Goal: Task Accomplishment & Management: Complete application form

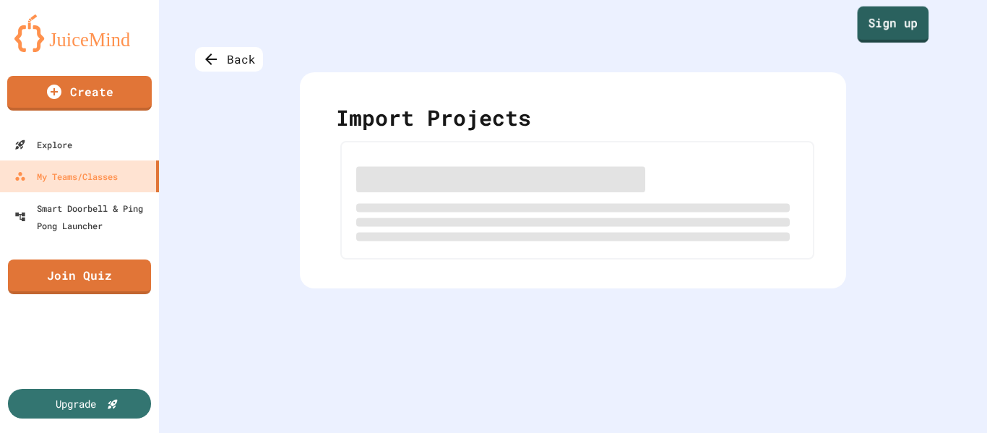
click at [872, 18] on link "Sign up" at bounding box center [893, 25] width 72 height 36
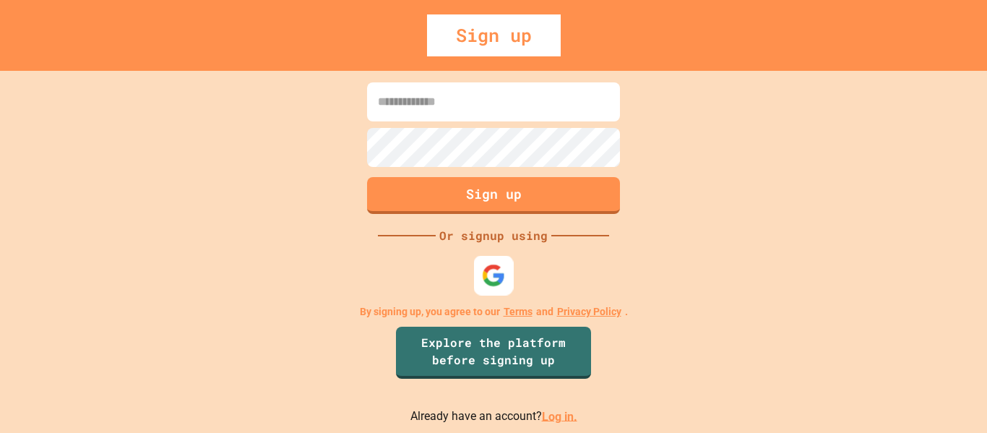
click at [497, 285] on img at bounding box center [494, 275] width 24 height 24
click at [553, 416] on link "Log in." at bounding box center [559, 416] width 35 height 14
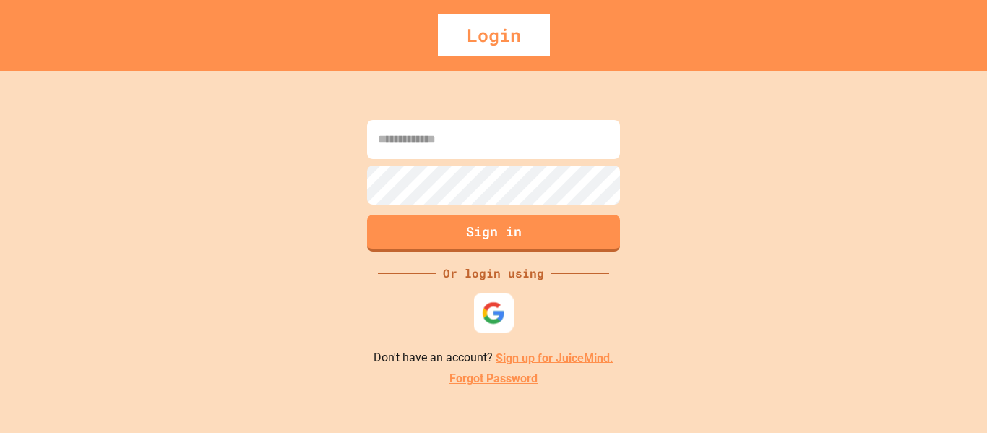
click at [491, 332] on div at bounding box center [494, 313] width 40 height 40
click at [476, 135] on input at bounding box center [493, 139] width 253 height 39
type input "**********"
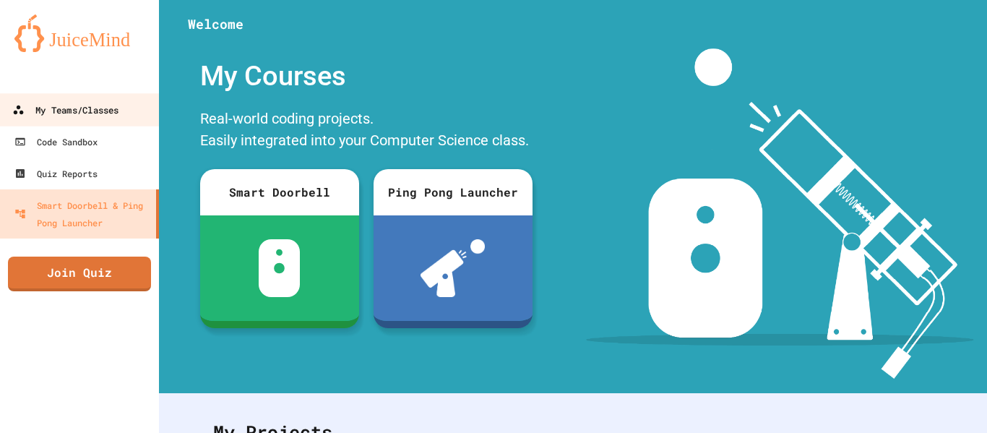
click at [116, 124] on link "My Teams/Classes" at bounding box center [80, 109] width 164 height 33
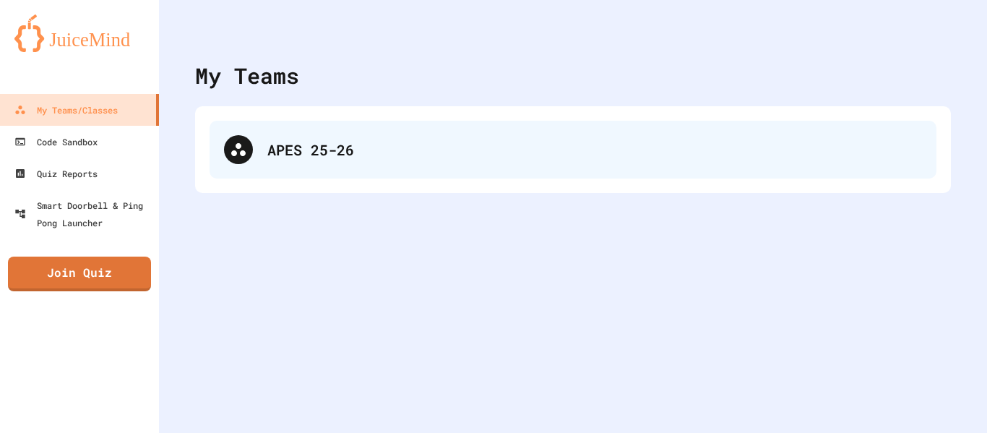
click at [238, 160] on div at bounding box center [238, 149] width 29 height 29
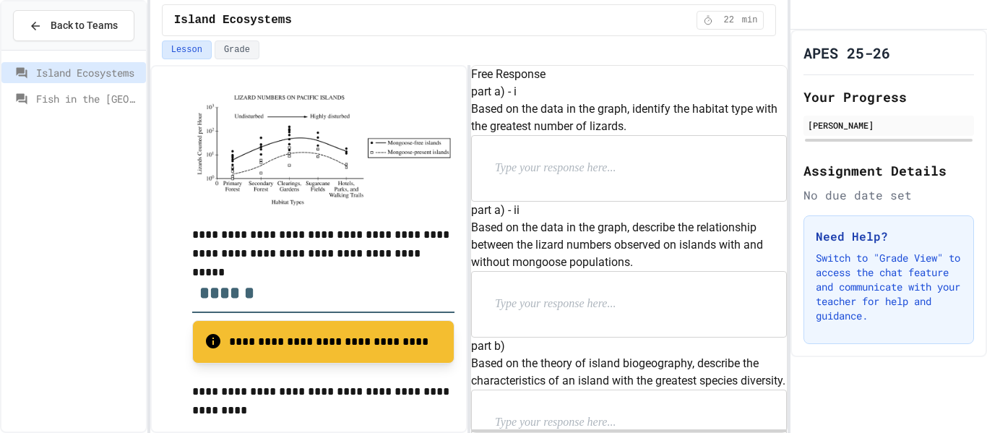
click at [582, 311] on div "part a) - ii Based on the data in the graph, describe the relationship between …" at bounding box center [629, 270] width 316 height 136
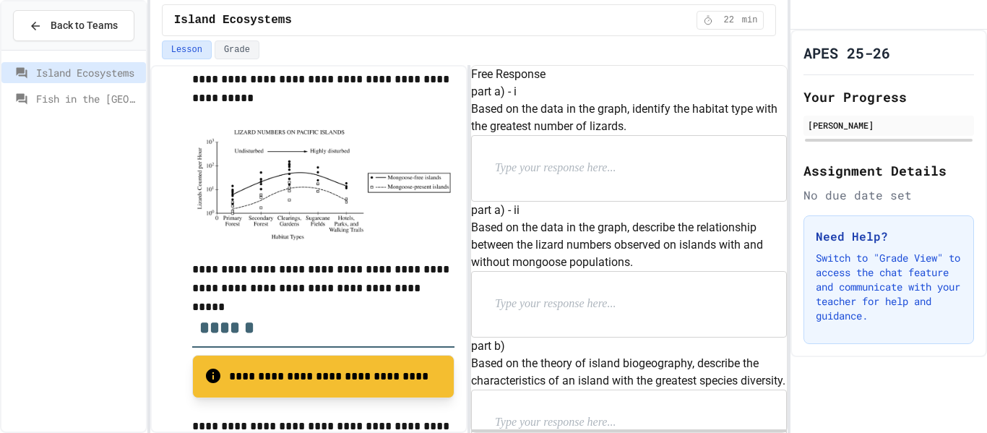
scroll to position [469, 0]
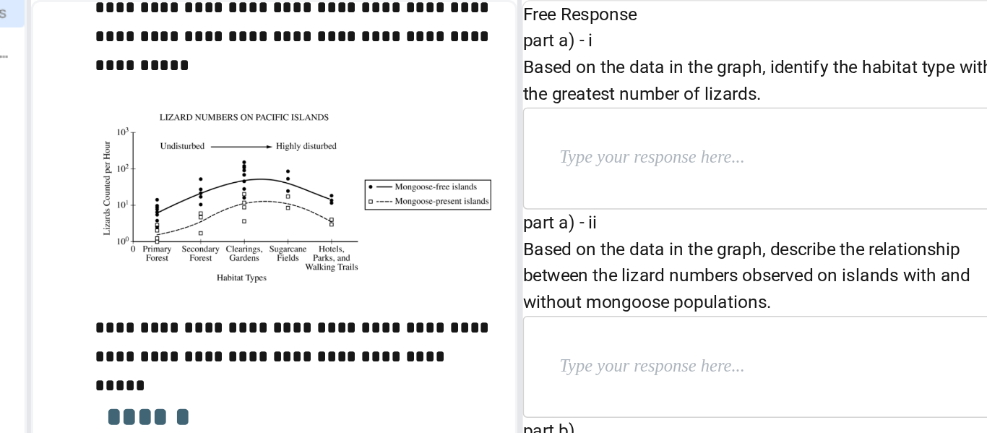
click at [539, 178] on p at bounding box center [589, 168] width 188 height 19
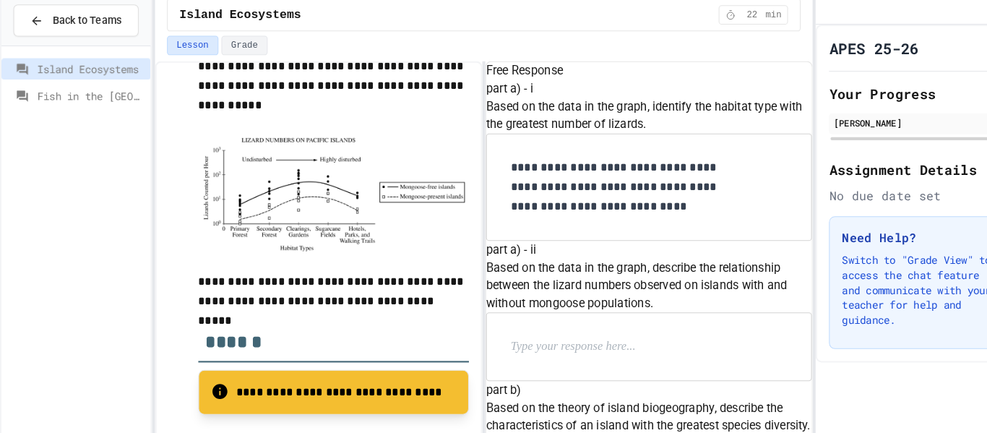
scroll to position [188, 0]
click at [550, 332] on p at bounding box center [589, 341] width 188 height 19
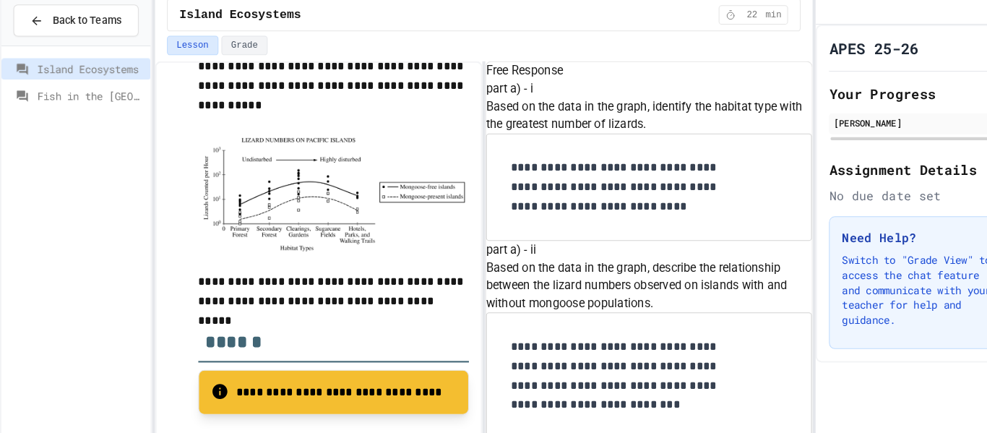
scroll to position [403, 0]
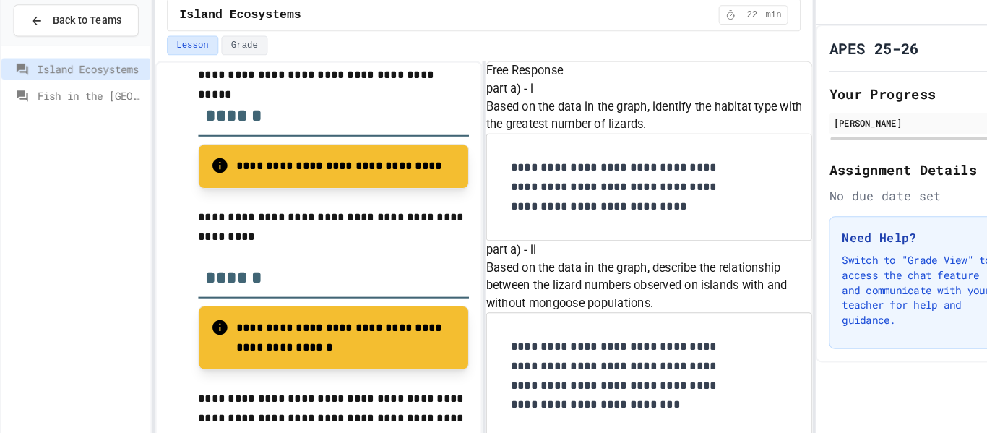
scroll to position [506, 0]
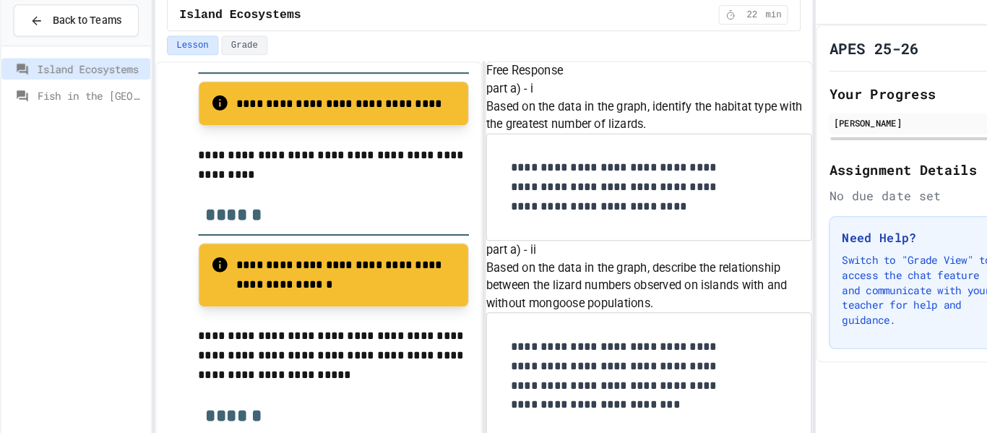
scroll to position [832, 0]
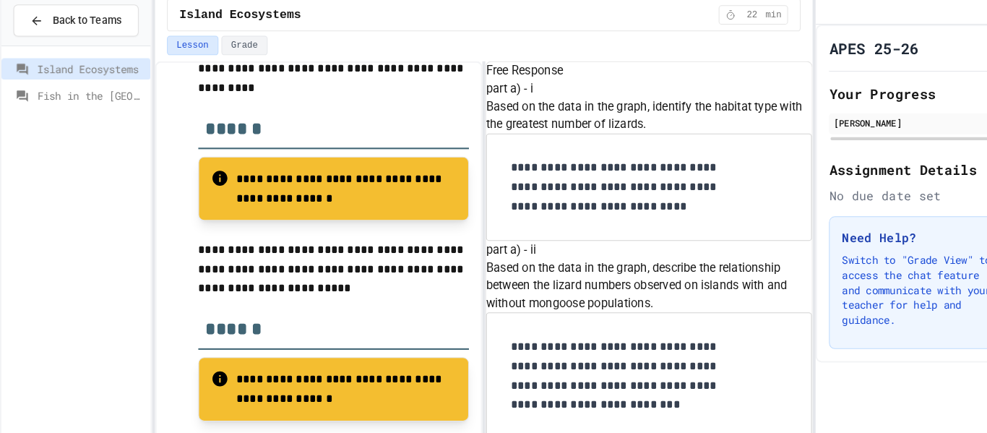
drag, startPoint x: 493, startPoint y: 198, endPoint x: 629, endPoint y: 211, distance: 137.1
copy p "Describe one environmental problem caused by invasive animal species."
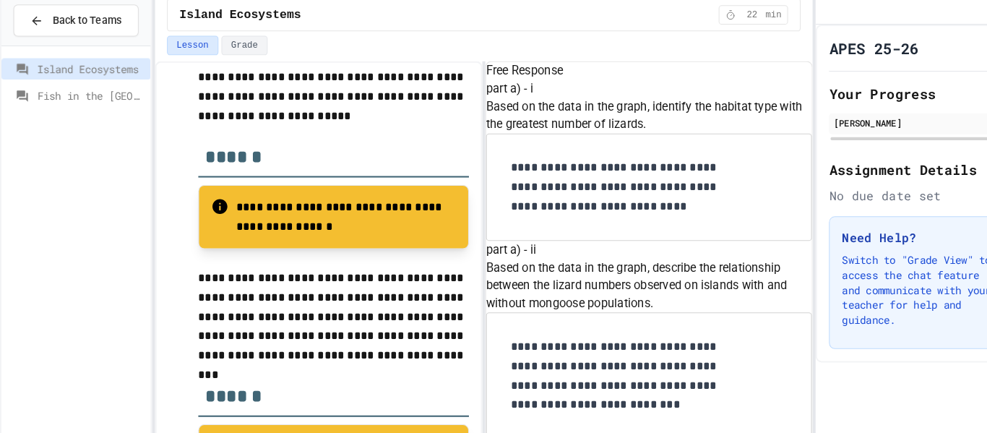
scroll to position [998, 0]
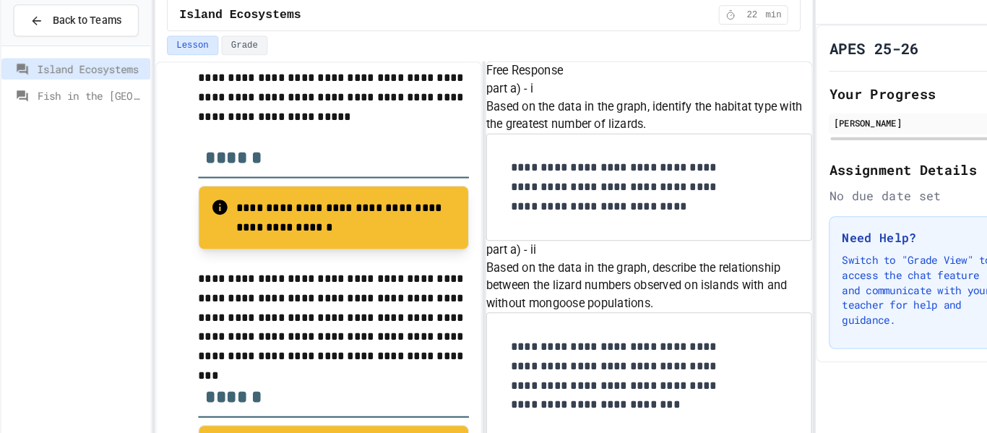
drag, startPoint x: 490, startPoint y: 157, endPoint x: 545, endPoint y: 183, distance: 60.7
copy p "Invasive species are often pests. Make a claim that proposes one way to control…"
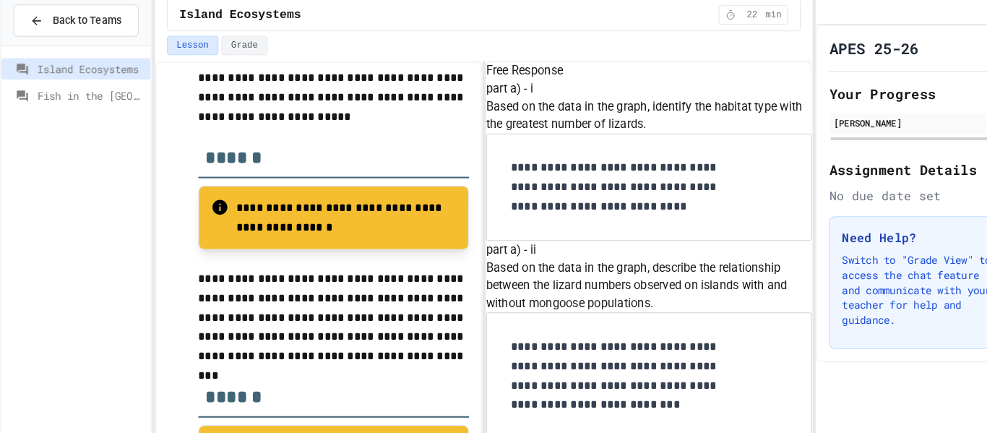
scroll to position [1089, 0]
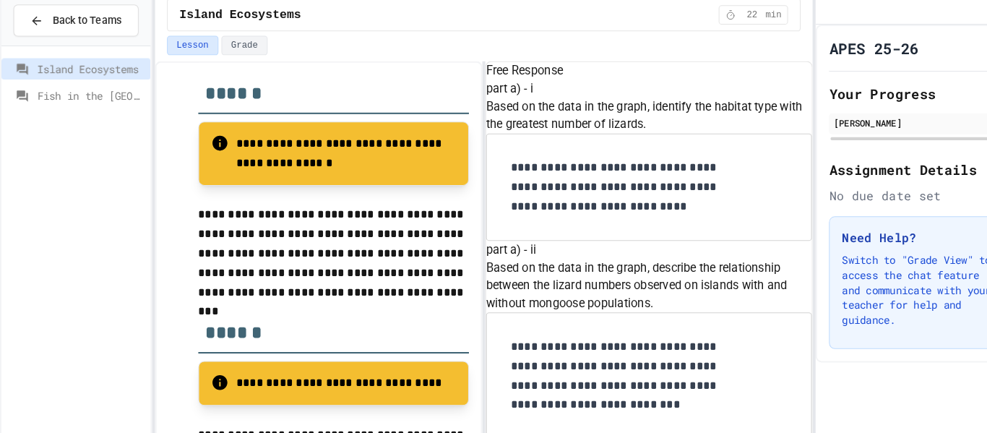
scroll to position [1543, 0]
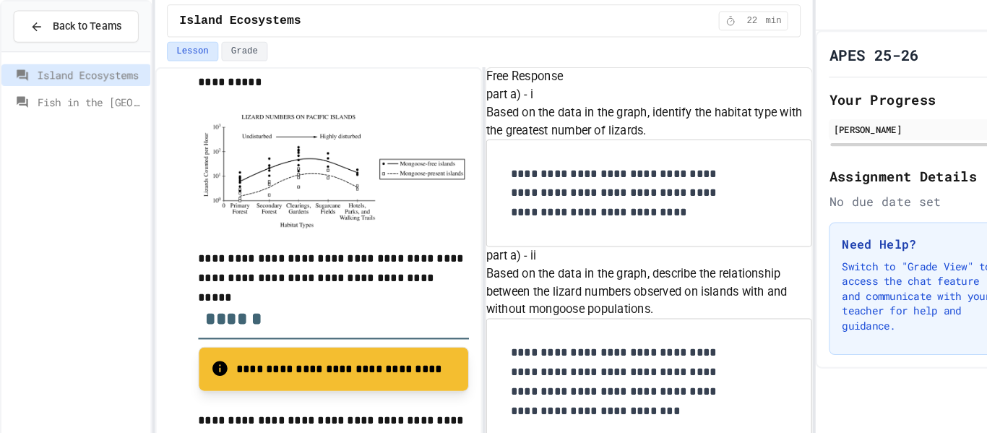
scroll to position [1559, 0]
drag, startPoint x: 490, startPoint y: 153, endPoint x: 550, endPoint y: 206, distance: 79.8
copy p "Based on the data in the graph, explain how replacing primary forests with suga…"
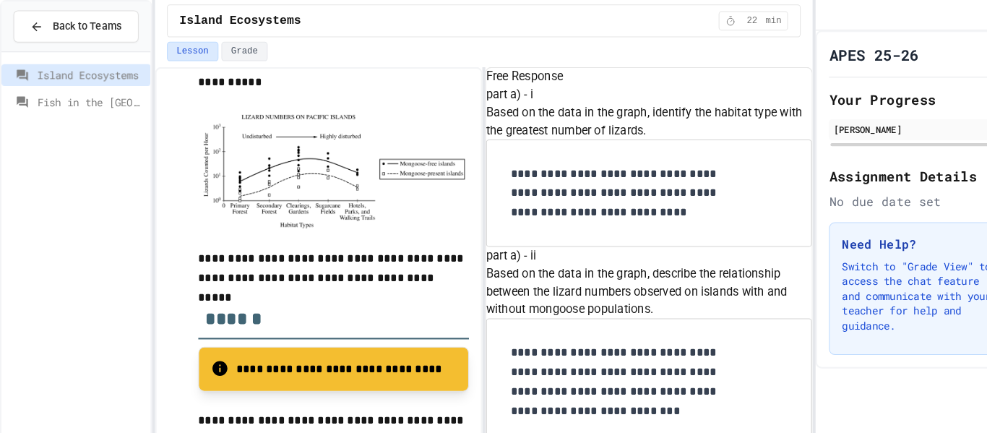
scroll to position [1795, 0]
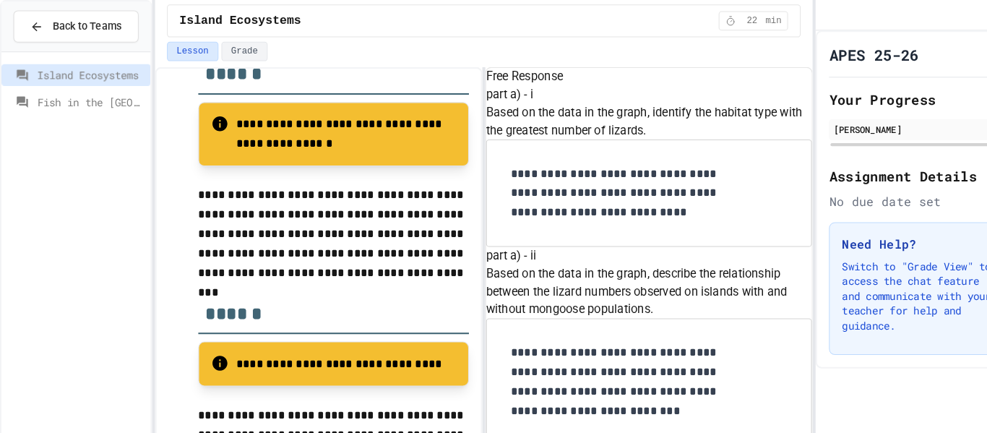
scroll to position [1143, 0]
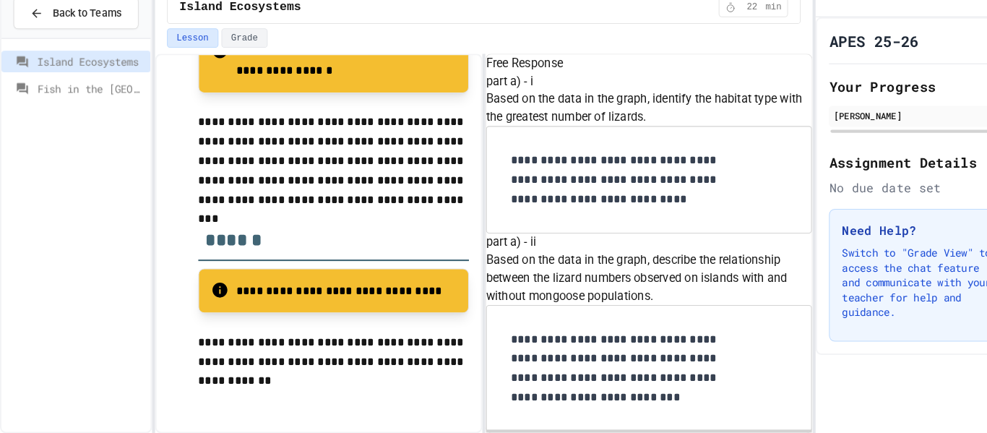
drag, startPoint x: 491, startPoint y: 268, endPoint x: 654, endPoint y: 290, distance: 163.9
copy p "Describe an advantage of crop rotation using legumes on soil fertility."
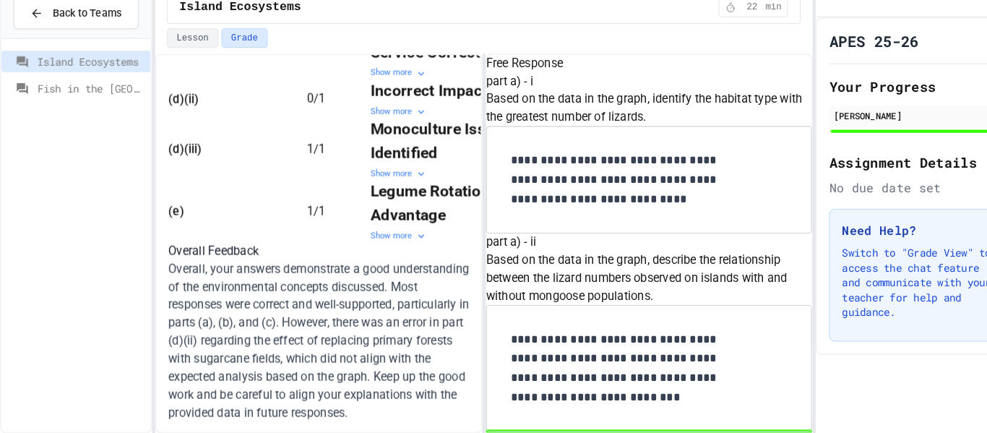
scroll to position [967, 0]
